Goal: Transaction & Acquisition: Purchase product/service

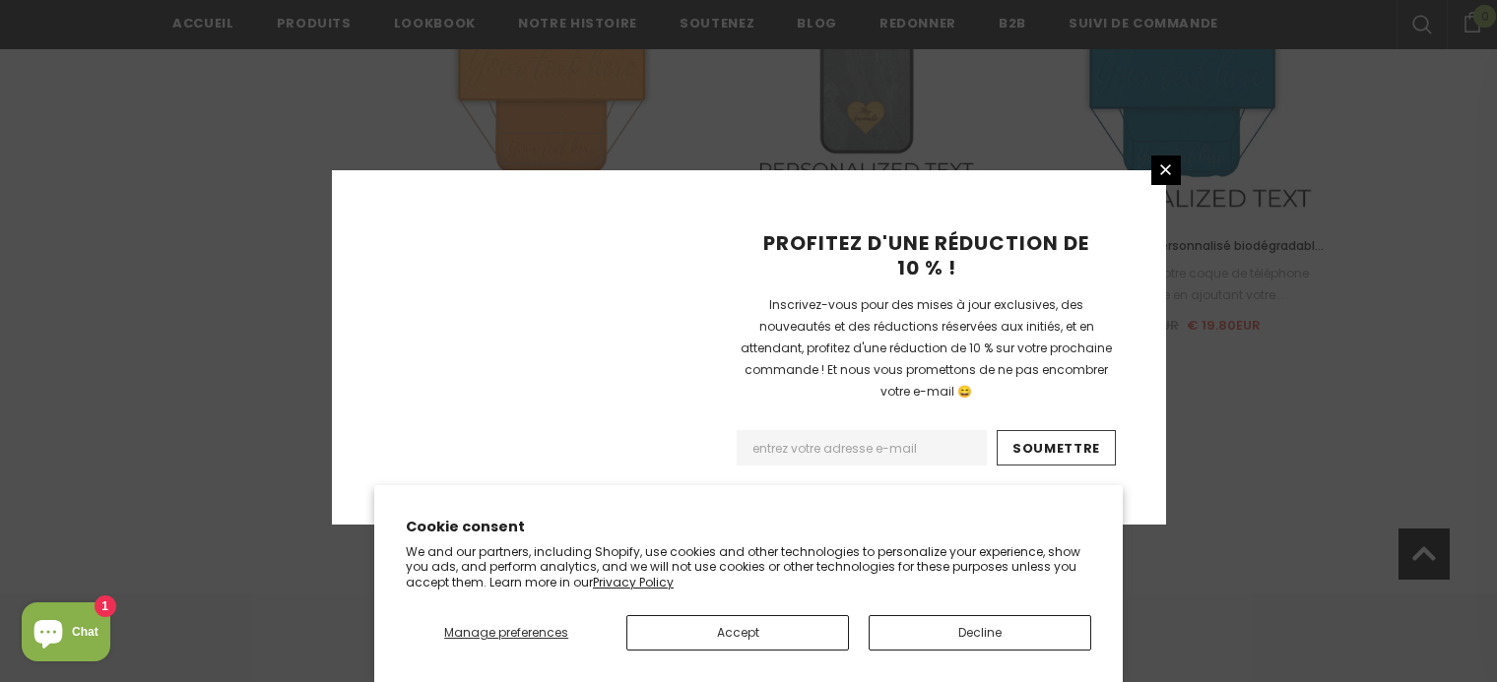
scroll to position [2431, 0]
